Goal: Transaction & Acquisition: Purchase product/service

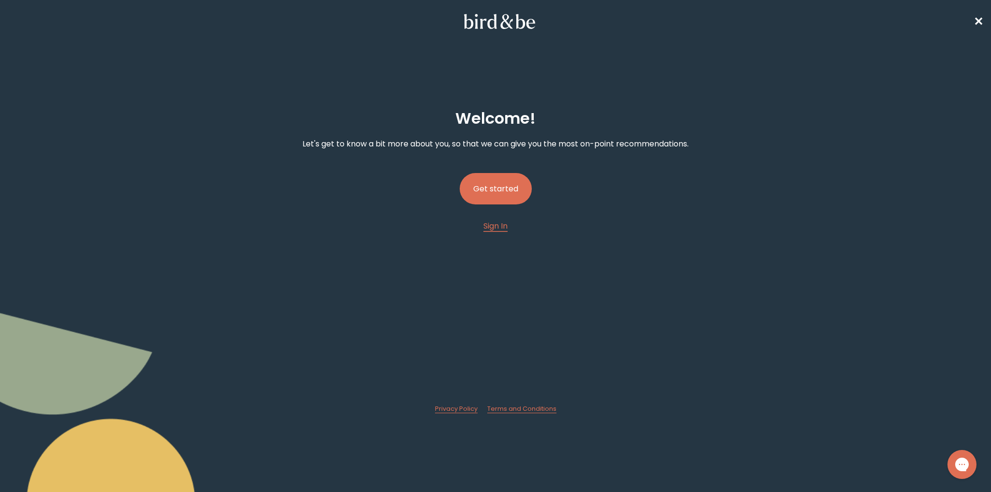
click at [492, 188] on button "Get started" at bounding box center [496, 188] width 72 height 31
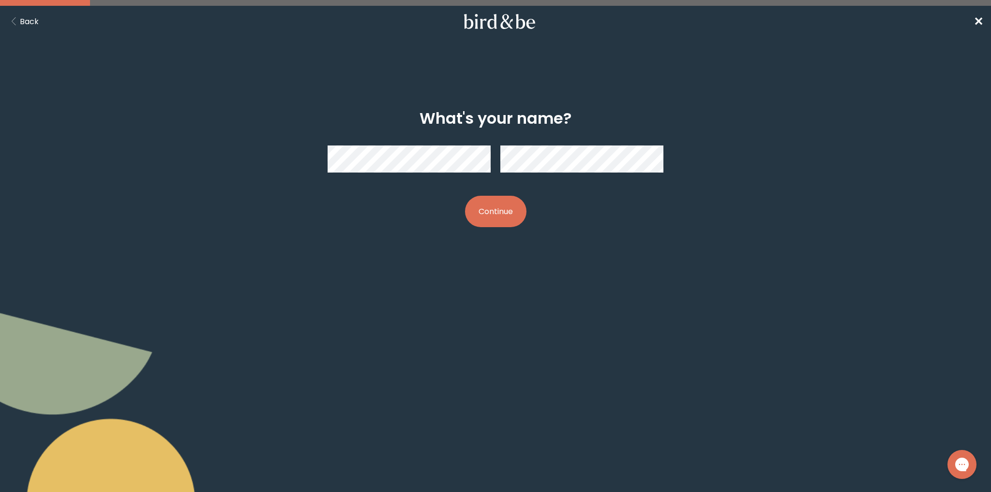
click at [481, 207] on button "Continue" at bounding box center [495, 211] width 61 height 31
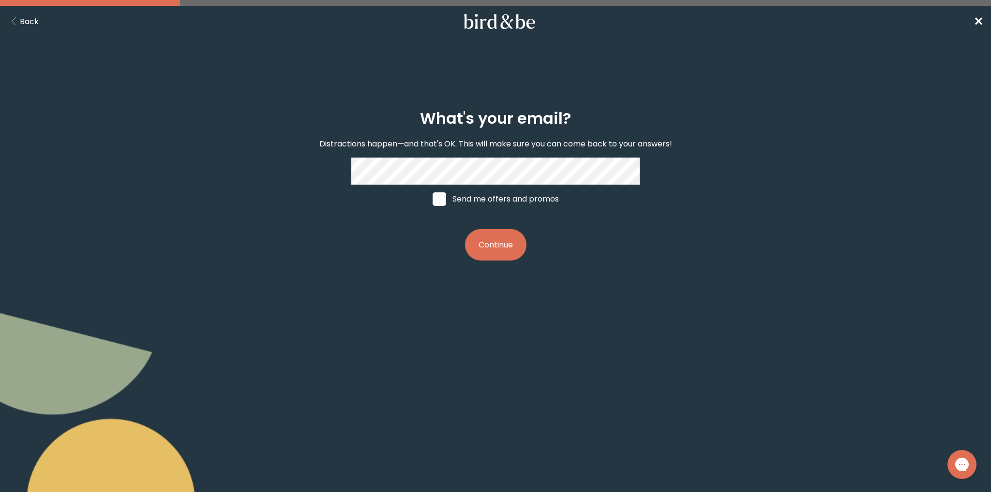
click at [499, 232] on button "Continue" at bounding box center [495, 244] width 61 height 31
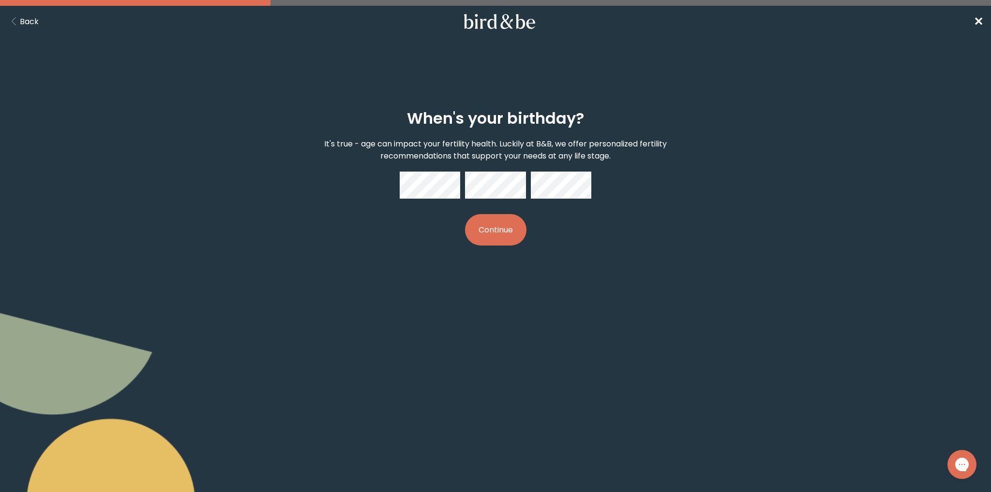
click at [498, 226] on button "Continue" at bounding box center [495, 229] width 61 height 31
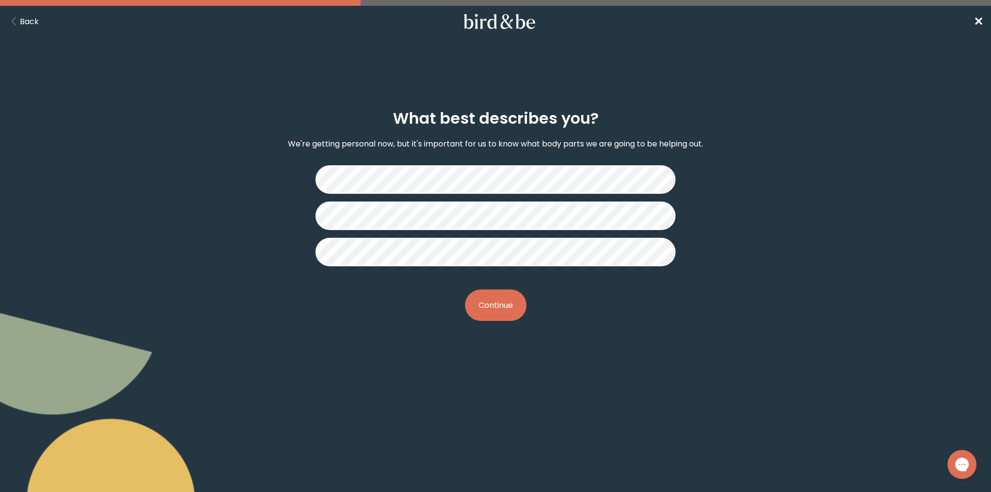
click at [496, 306] on button "Continue" at bounding box center [495, 305] width 61 height 31
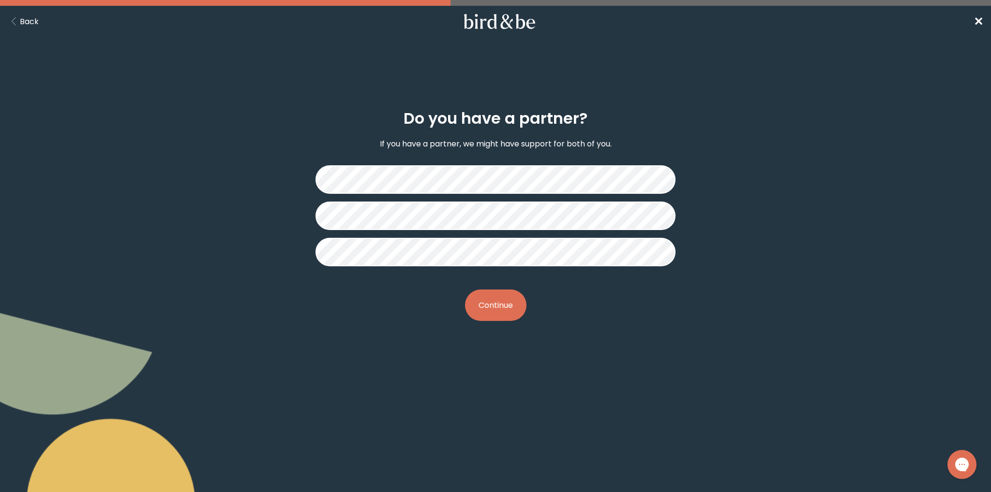
click at [501, 296] on button "Continue" at bounding box center [495, 305] width 61 height 31
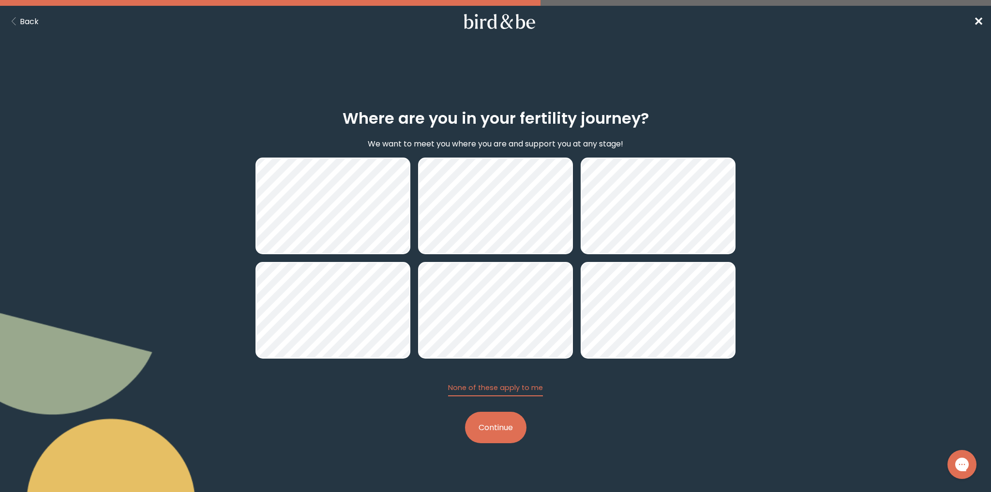
click at [505, 426] on button "Continue" at bounding box center [495, 427] width 61 height 31
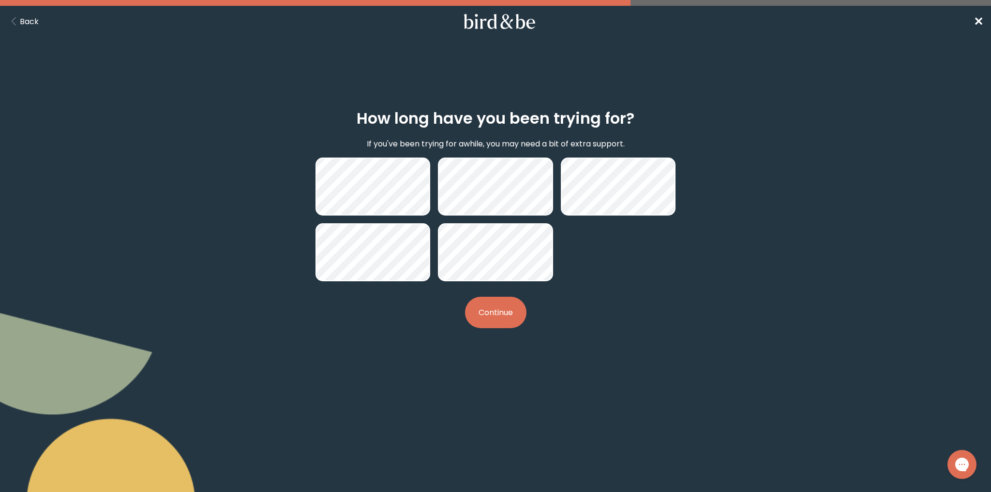
click at [16, 20] on icon "Back Button" at bounding box center [14, 21] width 12 height 8
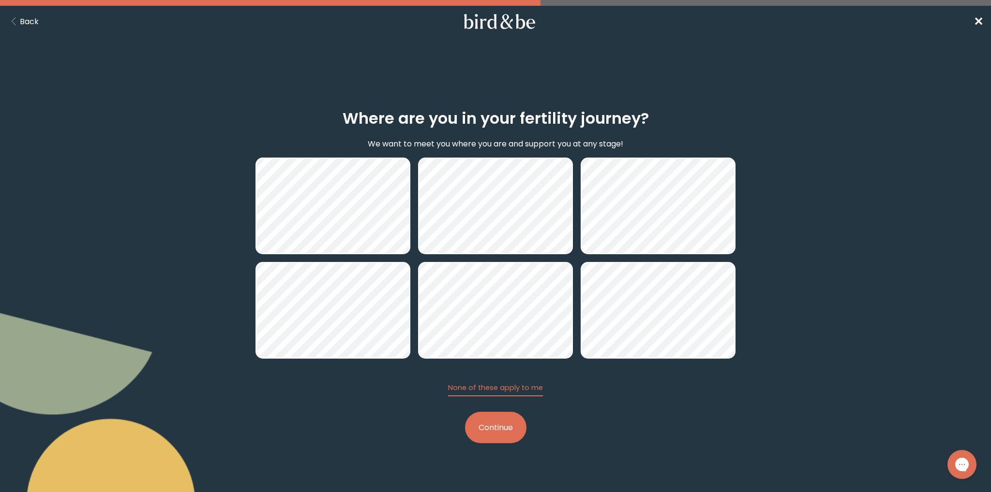
click at [495, 428] on button "Continue" at bounding box center [495, 427] width 61 height 31
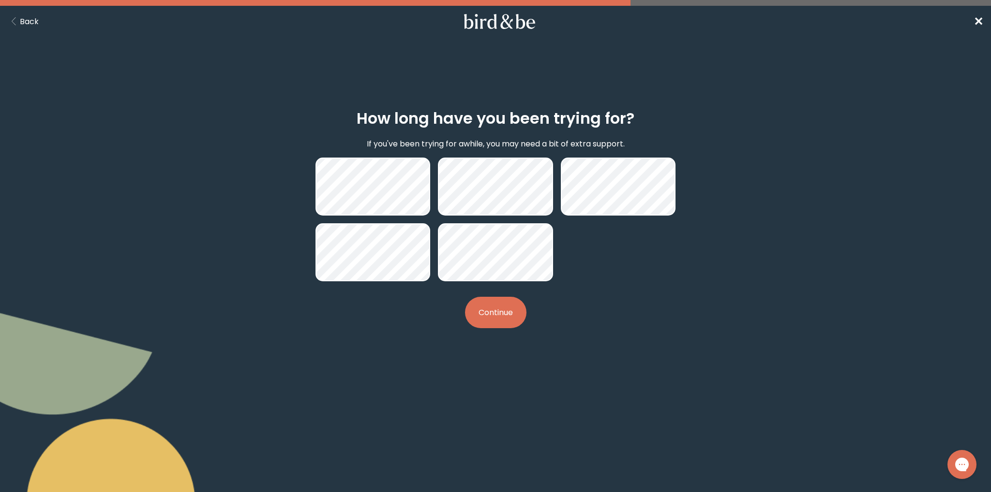
click at [499, 307] on button "Continue" at bounding box center [495, 312] width 61 height 31
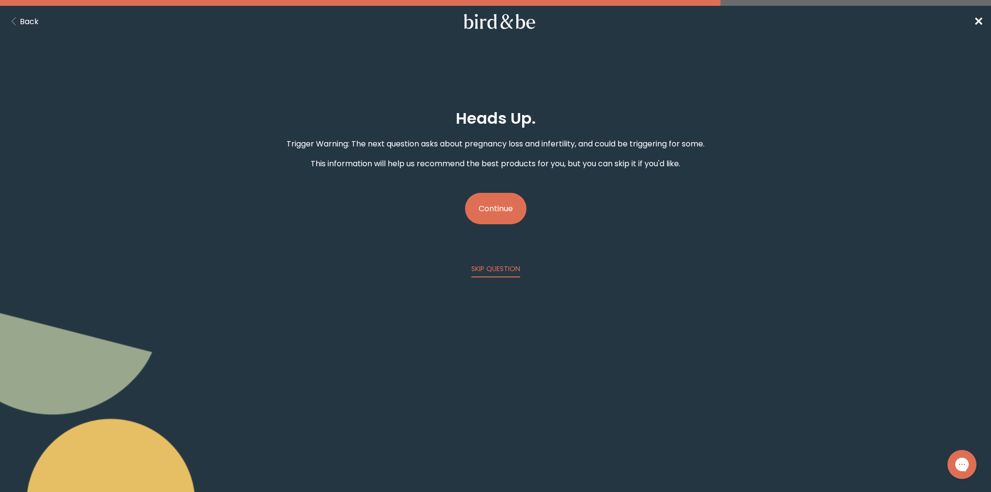
click at [494, 211] on button "Continue" at bounding box center [495, 208] width 61 height 31
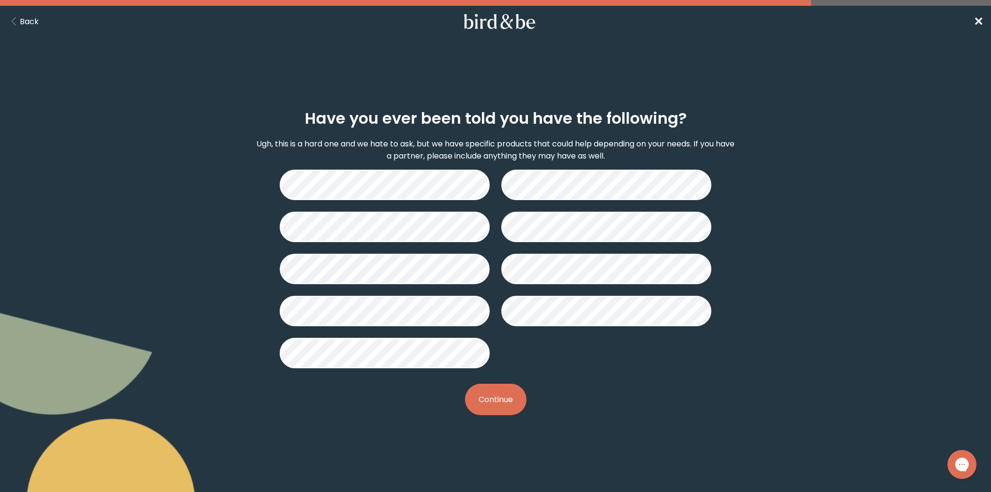
click at [494, 399] on button "Continue" at bounding box center [495, 399] width 61 height 31
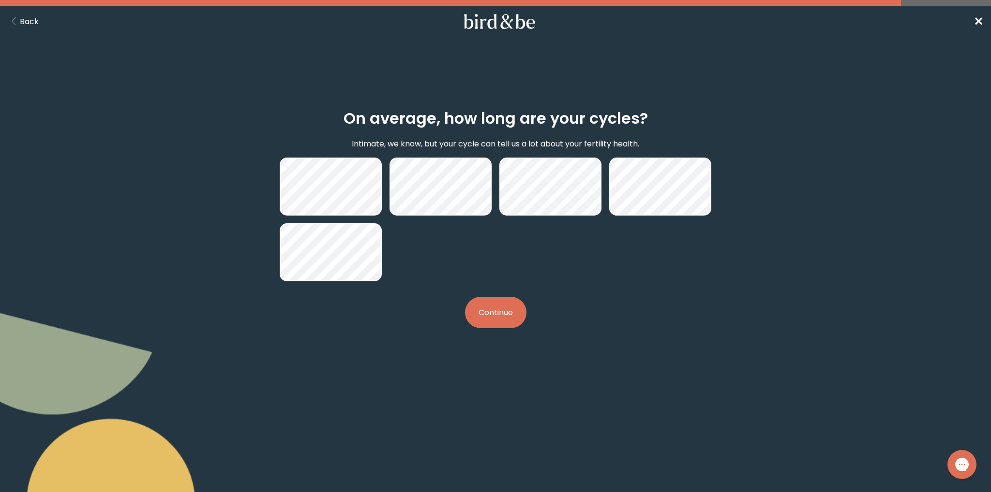
click at [490, 319] on button "Continue" at bounding box center [495, 312] width 61 height 31
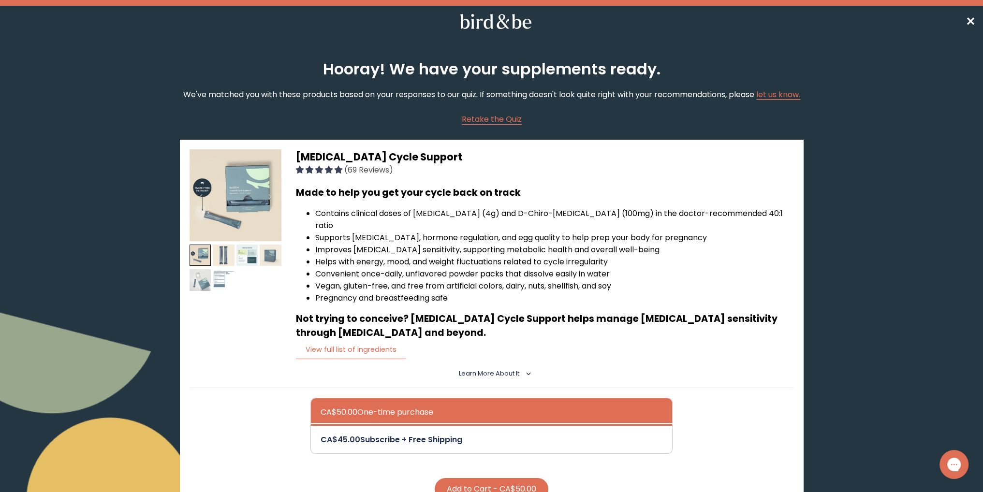
click at [435, 430] on div at bounding box center [502, 440] width 362 height 28
click at [321, 433] on input "CA$45.00 Subscribe + Free Shipping" at bounding box center [320, 433] width 0 height 0
radio input "true"
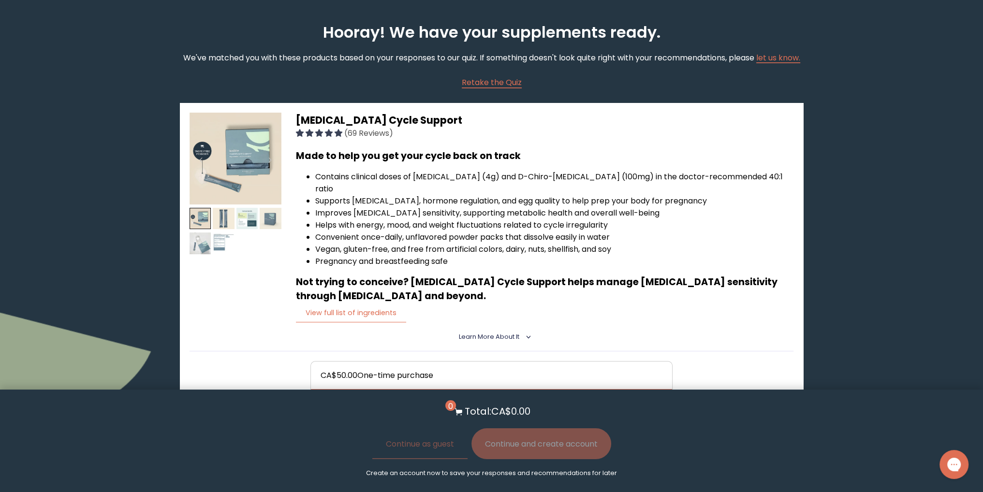
scroll to position [97, 0]
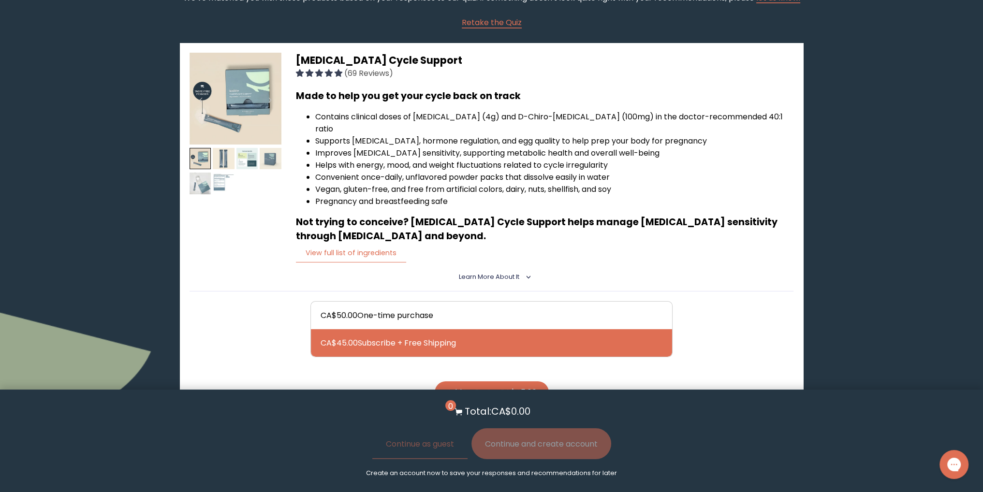
click at [523, 382] on button "Add to Cart - CA$45.00" at bounding box center [492, 393] width 114 height 22
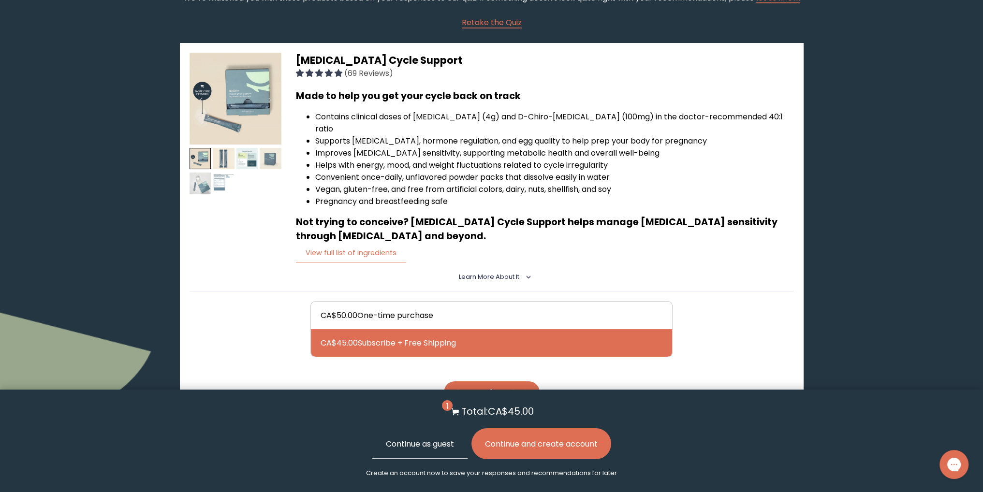
click at [441, 445] on button "Continue as guest" at bounding box center [419, 444] width 95 height 31
